Goal: Transaction & Acquisition: Purchase product/service

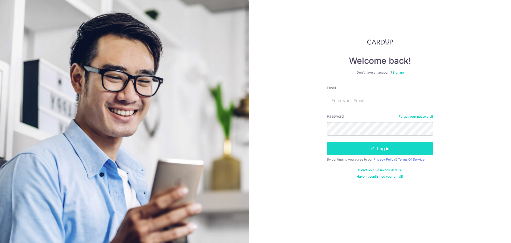
type input "Kangchien@gmail.com"
click at [377, 152] on button "Log in" at bounding box center [380, 148] width 107 height 13
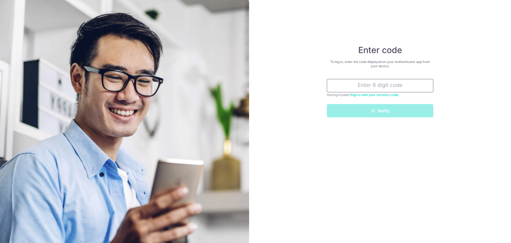
click at [359, 85] on input "text" at bounding box center [380, 85] width 107 height 13
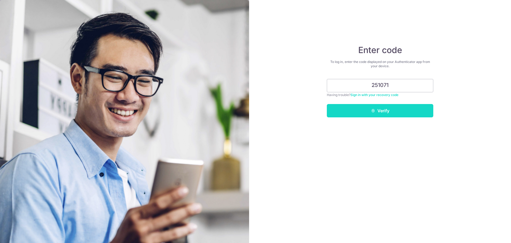
type input "251071"
click at [384, 111] on button "Verify" at bounding box center [380, 110] width 107 height 13
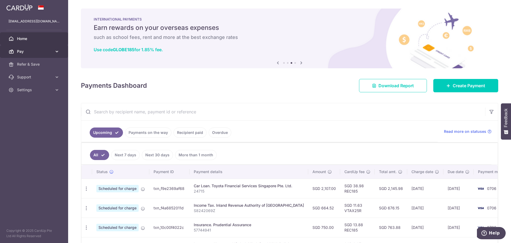
click at [53, 50] on link "Pay" at bounding box center [34, 51] width 68 height 13
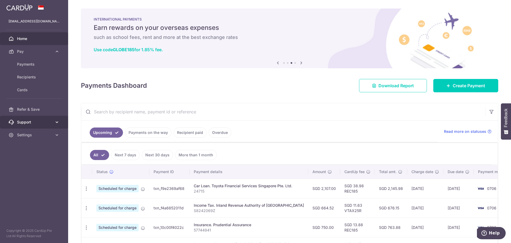
click at [52, 124] on link "Support" at bounding box center [34, 122] width 68 height 13
click at [41, 136] on span "FAQ" at bounding box center [34, 134] width 35 height 5
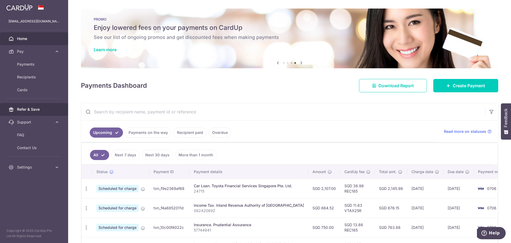
click at [45, 110] on span "Refer & Save" at bounding box center [34, 109] width 35 height 5
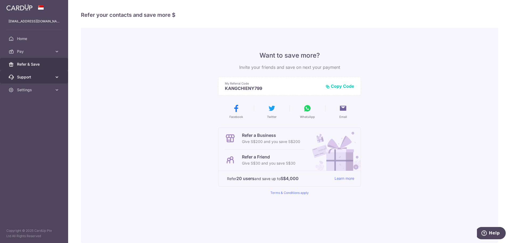
click at [19, 78] on span "Support" at bounding box center [34, 76] width 35 height 5
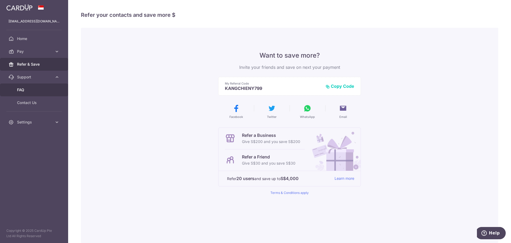
click at [22, 89] on span "FAQ" at bounding box center [34, 89] width 35 height 5
click at [33, 41] on span "Home" at bounding box center [34, 38] width 35 height 5
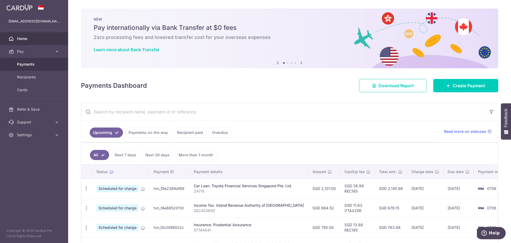
click at [31, 64] on span "Payments" at bounding box center [34, 64] width 35 height 5
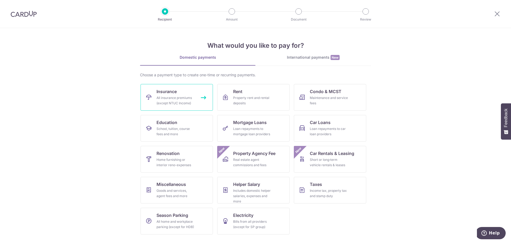
click at [164, 94] on span "Insurance" at bounding box center [167, 91] width 20 height 6
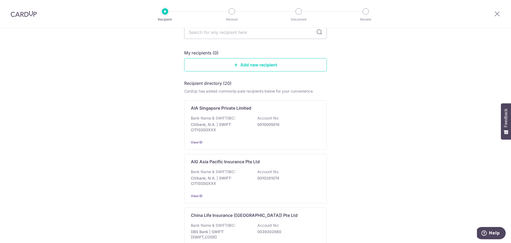
scroll to position [27, 0]
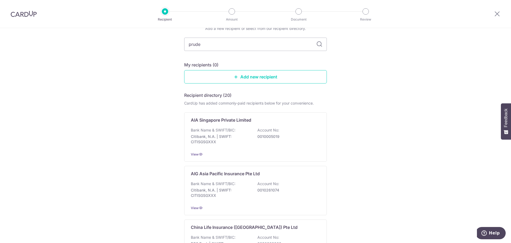
type input "pruden"
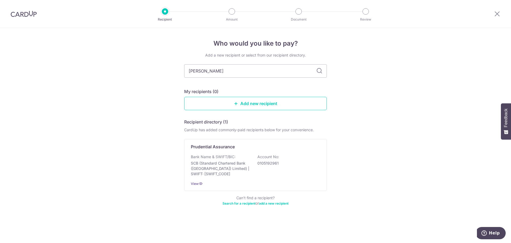
scroll to position [0, 0]
click at [231, 147] on p "Prudential Assurance" at bounding box center [213, 146] width 44 height 6
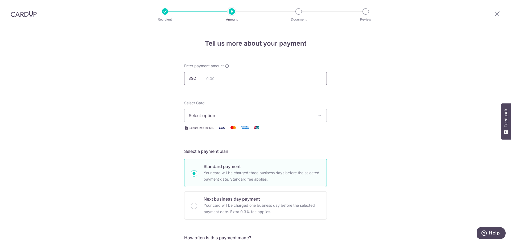
click at [219, 82] on input "text" at bounding box center [255, 78] width 143 height 13
paste input "$1,183.79"
type input "1,183.79"
click at [230, 114] on span "Select option" at bounding box center [251, 115] width 124 height 6
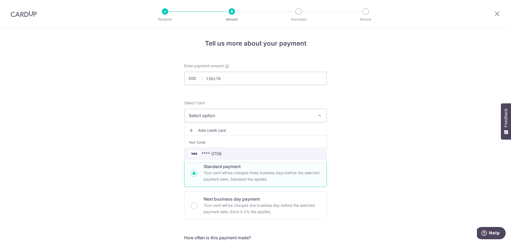
click at [221, 156] on span "**** 0706" at bounding box center [256, 153] width 134 height 6
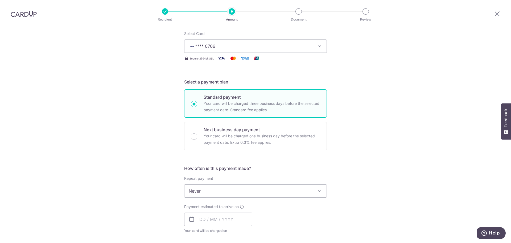
scroll to position [107, 0]
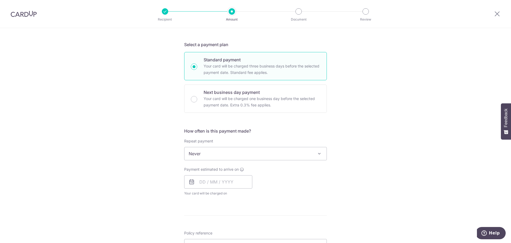
click at [279, 155] on span "Never" at bounding box center [256, 153] width 142 height 13
click at [370, 141] on div "Tell us more about your payment Enter payment amount SGD 1,183.79 1183.79 Selec…" at bounding box center [255, 162] width 511 height 482
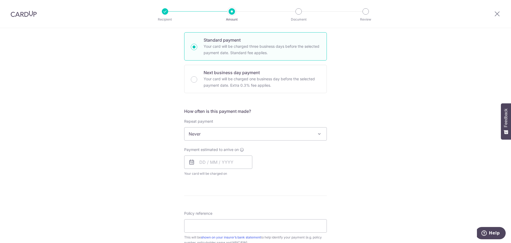
scroll to position [160, 0]
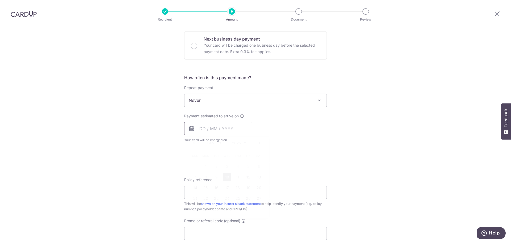
click at [219, 128] on input "text" at bounding box center [218, 128] width 68 height 13
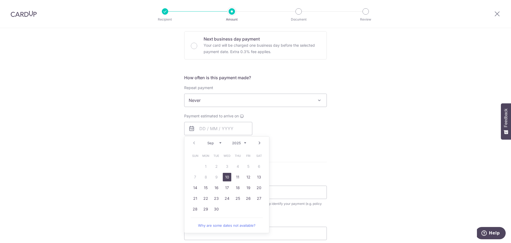
click at [225, 176] on link "10" at bounding box center [227, 177] width 9 height 9
type input "[DATE]"
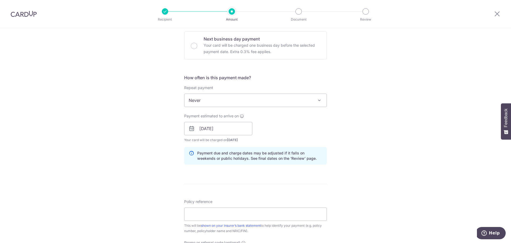
click at [302, 119] on div "Payment estimated to arrive on 10/09/2025 Prev Next Sep Oct Nov Dec 2025 2026 2…" at bounding box center [255, 127] width 149 height 29
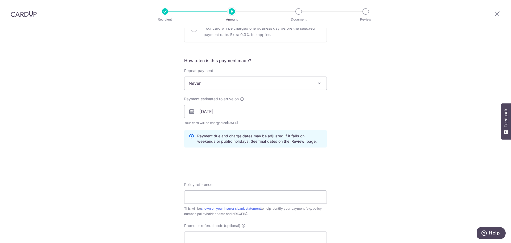
scroll to position [186, 0]
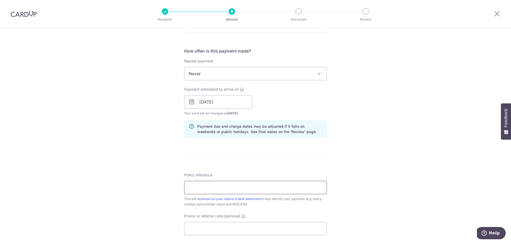
click at [225, 183] on input "Policy reference" at bounding box center [255, 187] width 143 height 13
paste input "85800559"
type input "85800559"
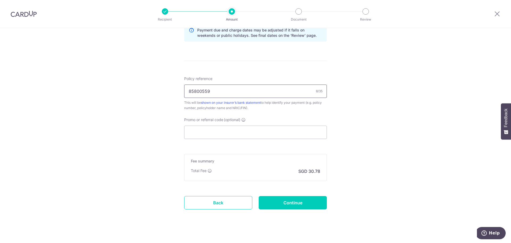
scroll to position [289, 0]
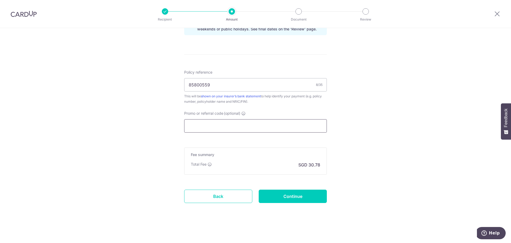
click at [227, 128] on input "Promo or referral code (optional)" at bounding box center [255, 125] width 143 height 13
paste input "OFF225"
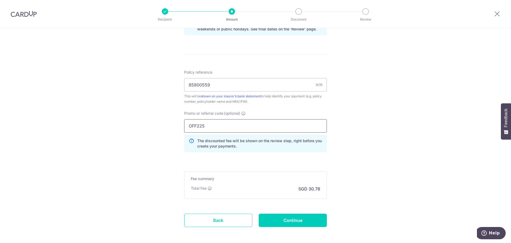
type input "OFF225"
click at [342, 180] on div "Tell us more about your payment Enter payment amount SGD 1,183.79 1183.79 Selec…" at bounding box center [255, 3] width 511 height 528
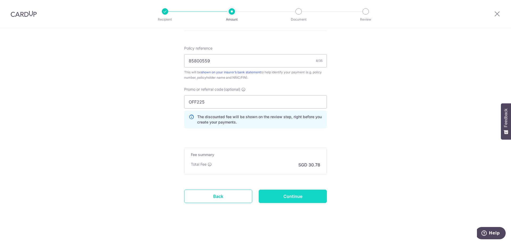
click at [291, 200] on input "Continue" at bounding box center [293, 195] width 68 height 13
type input "Create Schedule"
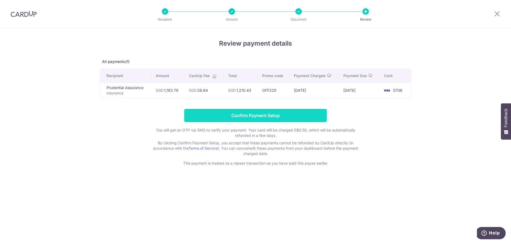
click at [263, 112] on input "Confirm Payment Setup" at bounding box center [255, 115] width 143 height 13
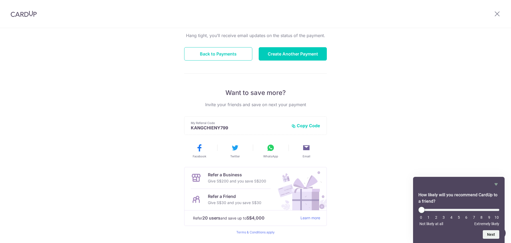
scroll to position [70, 0]
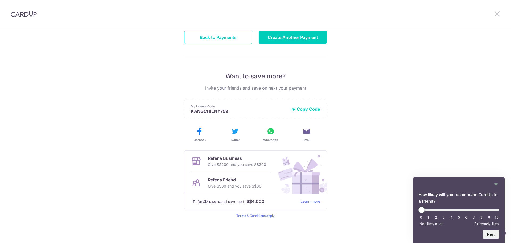
click at [495, 15] on icon at bounding box center [497, 13] width 6 height 7
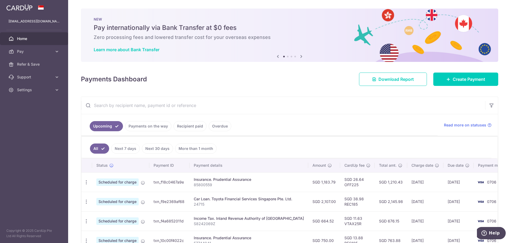
scroll to position [27, 0]
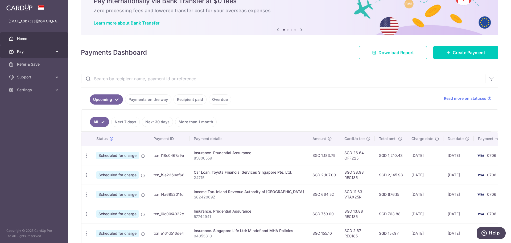
click at [38, 55] on link "Pay" at bounding box center [34, 51] width 68 height 13
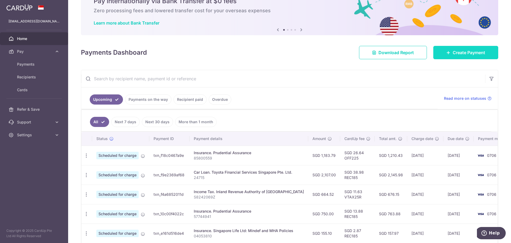
click at [472, 52] on span "Create Payment" at bounding box center [469, 52] width 32 height 6
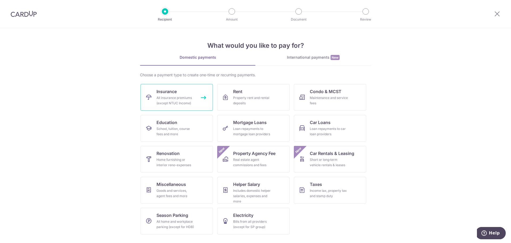
click at [185, 94] on link "Insurance All insurance premiums (except NTUC Income)" at bounding box center [177, 97] width 72 height 27
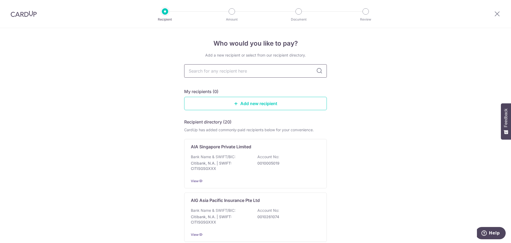
click at [256, 73] on input "text" at bounding box center [255, 70] width 143 height 13
type input "prudent"
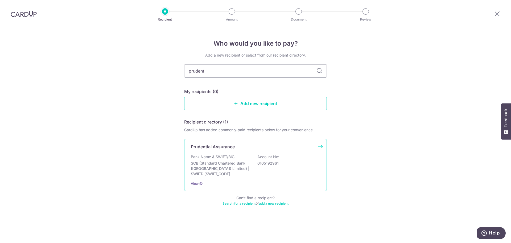
click at [258, 165] on p "0105192961" at bounding box center [288, 162] width 60 height 5
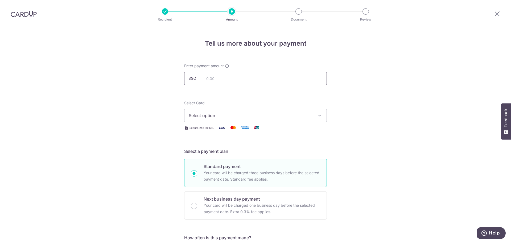
click at [220, 80] on input "text" at bounding box center [255, 78] width 143 height 13
paste input "$1,570.09"
type input "1,570.09"
click at [221, 112] on button "Select option" at bounding box center [255, 115] width 143 height 13
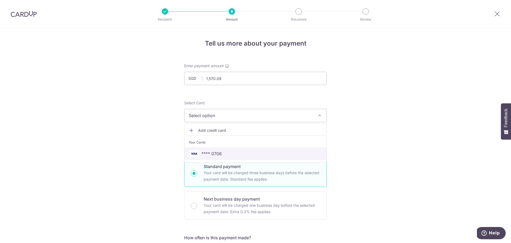
click at [216, 152] on span "**** 0706" at bounding box center [212, 153] width 20 height 6
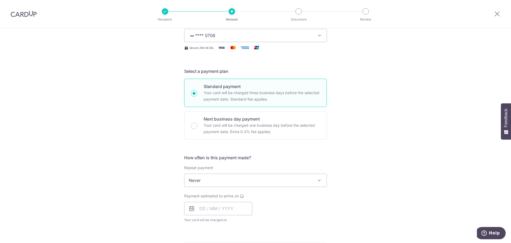
scroll to position [107, 0]
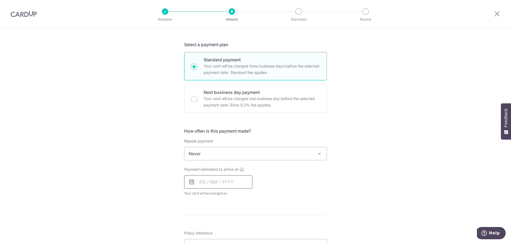
click at [220, 180] on input "text" at bounding box center [218, 181] width 68 height 13
click at [352, 193] on div "Tell us more about your payment Enter payment amount SGD 1,570.09 1570.09 Selec…" at bounding box center [255, 162] width 511 height 482
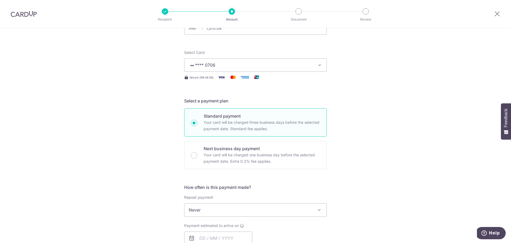
scroll to position [80, 0]
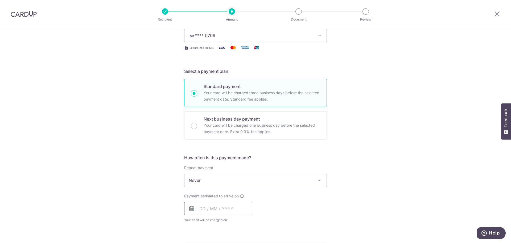
click at [213, 209] on input "text" at bounding box center [218, 208] width 68 height 13
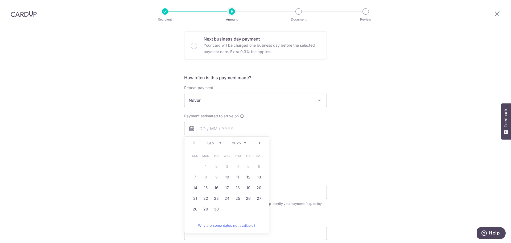
click at [259, 144] on link "Next" at bounding box center [259, 143] width 6 height 6
click at [247, 167] on link "3" at bounding box center [248, 166] width 9 height 9
type input "[DATE]"
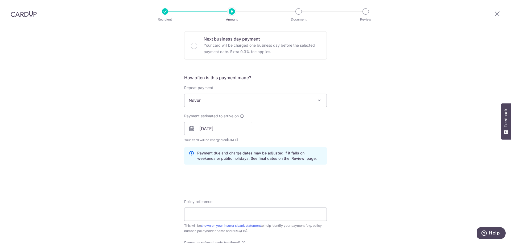
click at [337, 170] on div "Tell us more about your payment Enter payment amount SGD 1,570.09 1570.09 Selec…" at bounding box center [255, 120] width 511 height 504
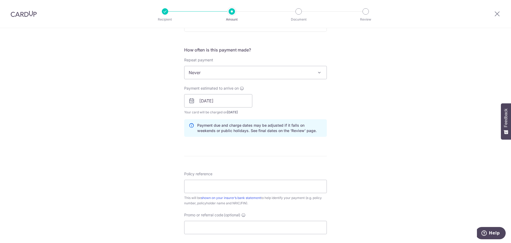
scroll to position [213, 0]
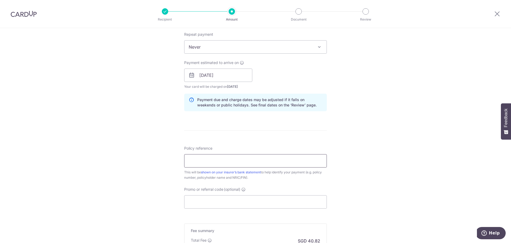
click at [219, 161] on input "Policy reference" at bounding box center [255, 160] width 143 height 13
paste input "85571657"
type input "85571657"
click at [252, 203] on input "Promo or referral code (optional)" at bounding box center [255, 201] width 143 height 13
paste input "OFF225"
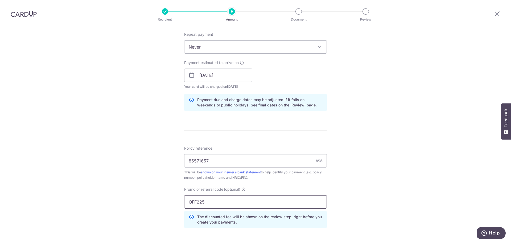
type input "OFF225"
click at [339, 179] on div "Tell us more about your payment Enter payment amount SGD 1,570.09 1570.09 Selec…" at bounding box center [255, 79] width 511 height 528
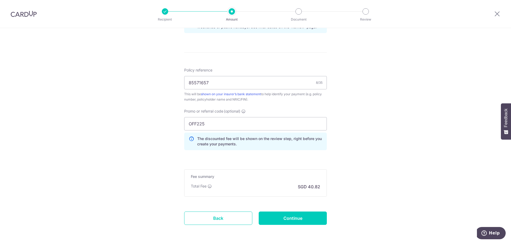
scroll to position [293, 0]
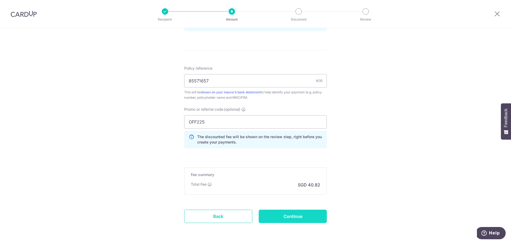
click at [310, 217] on input "Continue" at bounding box center [293, 215] width 68 height 13
type input "Create Schedule"
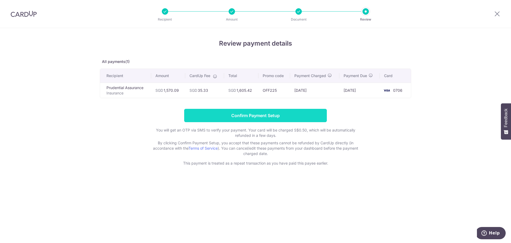
click at [247, 119] on input "Confirm Payment Setup" at bounding box center [255, 115] width 143 height 13
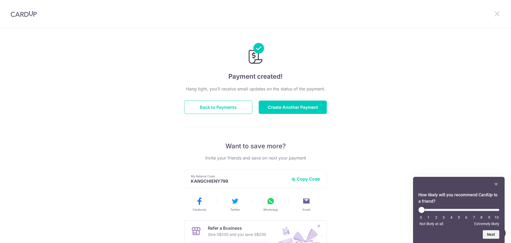
click at [496, 14] on icon at bounding box center [497, 13] width 6 height 7
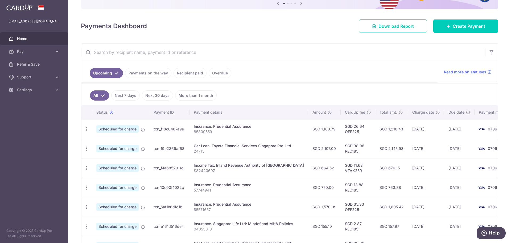
scroll to position [53, 0]
